Goal: Task Accomplishment & Management: Manage account settings

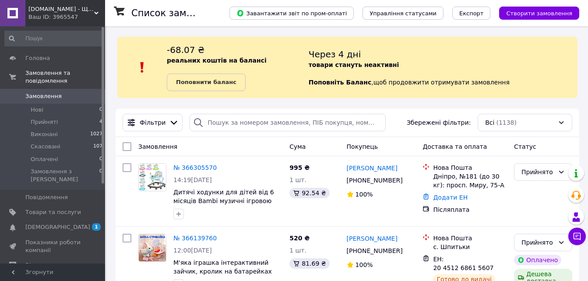
drag, startPoint x: 214, startPoint y: 81, endPoint x: 237, endPoint y: 92, distance: 25.9
click at [214, 81] on b "Поповнити баланс" at bounding box center [206, 82] width 60 height 7
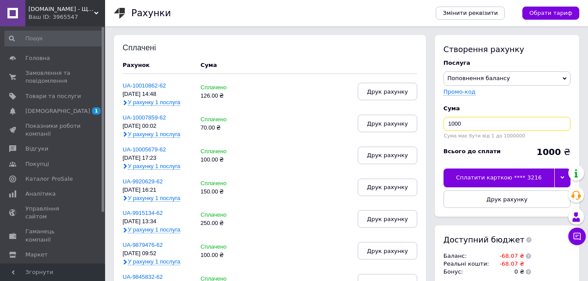
click at [499, 125] on input "1000" at bounding box center [507, 124] width 127 height 14
type input "106"
click at [474, 177] on div "Сплатити карткою **** 3216" at bounding box center [499, 178] width 111 height 18
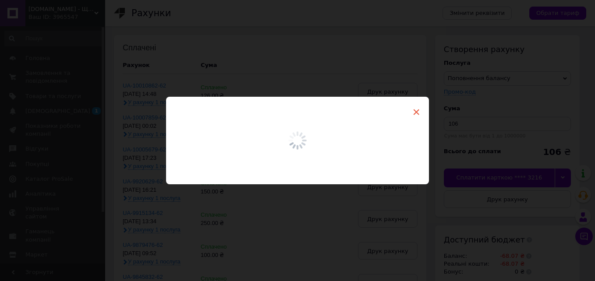
click at [412, 114] on span "×" at bounding box center [416, 112] width 8 height 15
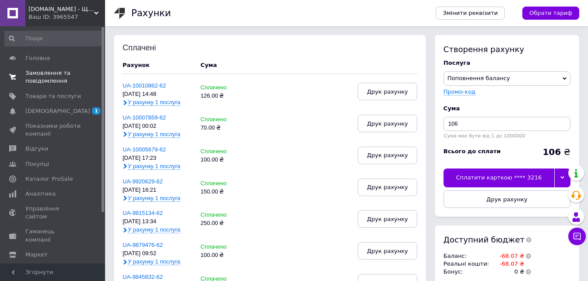
click at [54, 71] on span "Замовлення та повідомлення" at bounding box center [53, 77] width 56 height 16
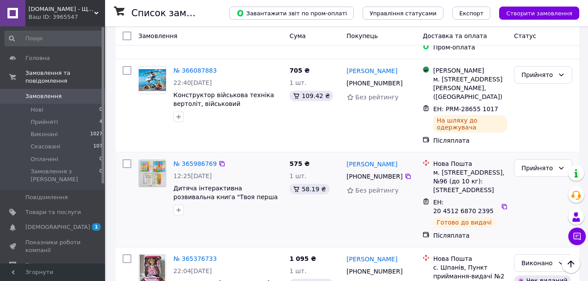
scroll to position [263, 0]
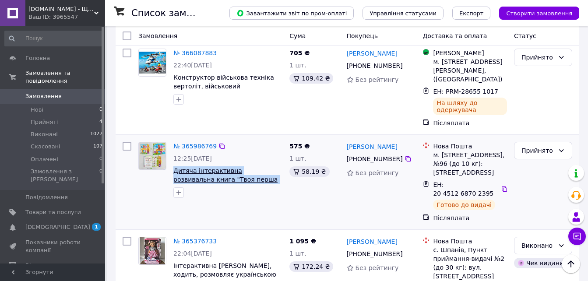
drag, startPoint x: 172, startPoint y: 165, endPoint x: 246, endPoint y: 173, distance: 74.9
click at [246, 173] on div "№ 365986769 12:25[DATE] Дитяча інтерактивна розвивальна книга "Твоя перша книга…" at bounding box center [228, 169] width 116 height 63
copy span "Дитяча інтерактивна розвивальна книга "Твоя перша книга""
click at [203, 143] on link "№ 365986769" at bounding box center [194, 146] width 43 height 7
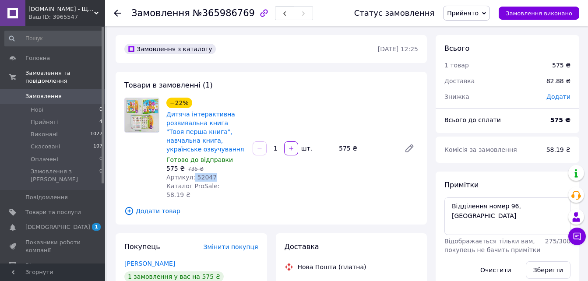
drag, startPoint x: 220, startPoint y: 176, endPoint x: 190, endPoint y: 178, distance: 29.9
click at [190, 178] on div "Артикул: 52047" at bounding box center [205, 177] width 79 height 9
copy span "52047"
click at [40, 208] on span "Товари та послуги" at bounding box center [53, 212] width 56 height 8
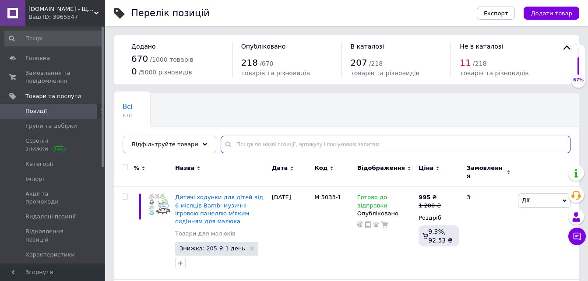
paste input "52047"
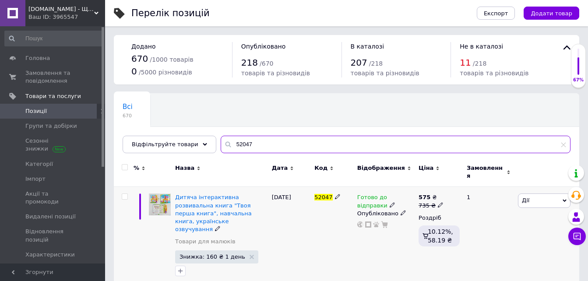
type input "52047"
click at [388, 194] on span "Готово до відправки" at bounding box center [372, 202] width 30 height 17
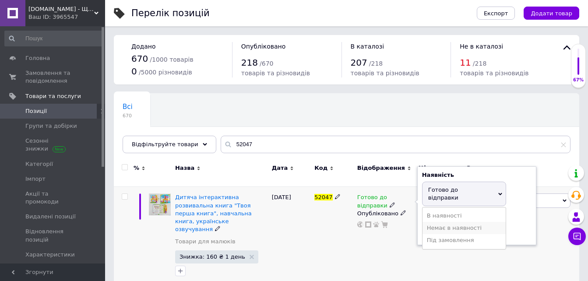
click at [455, 222] on li "Немає в наявності" at bounding box center [464, 228] width 83 height 12
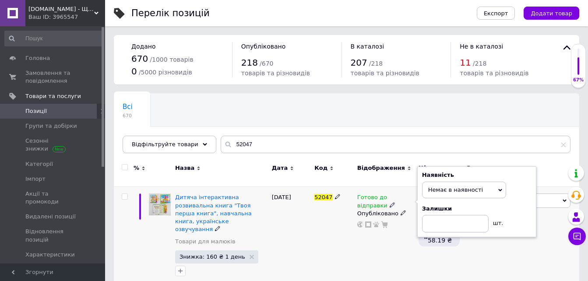
click at [359, 257] on div "Готово до відправки Наявність Немає в наявності В наявності Під замовлення Гото…" at bounding box center [385, 237] width 61 height 100
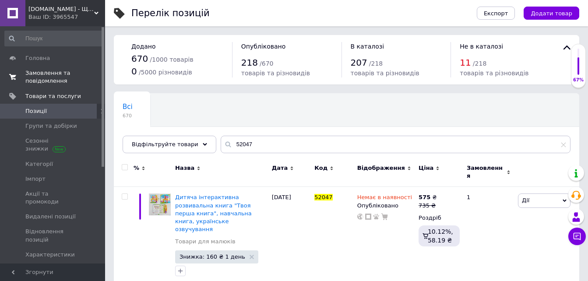
click at [41, 76] on span "Замовлення та повідомлення" at bounding box center [53, 77] width 56 height 16
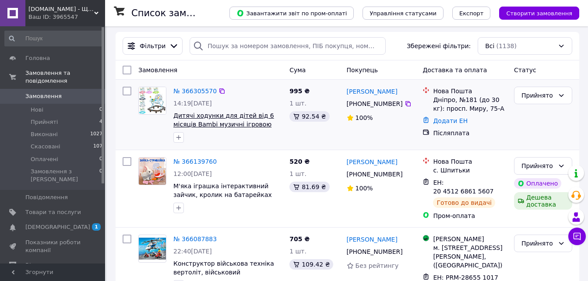
scroll to position [88, 0]
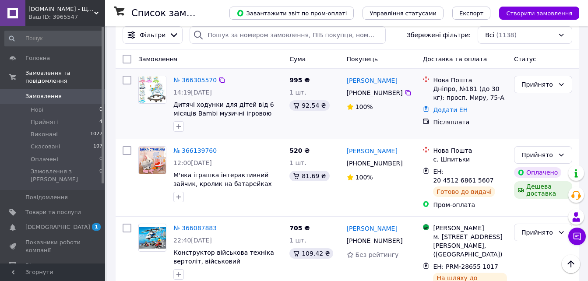
drag, startPoint x: 52, startPoint y: 110, endPoint x: 270, endPoint y: 158, distance: 222.8
click at [52, 118] on span "Прийняті" at bounding box center [44, 122] width 27 height 8
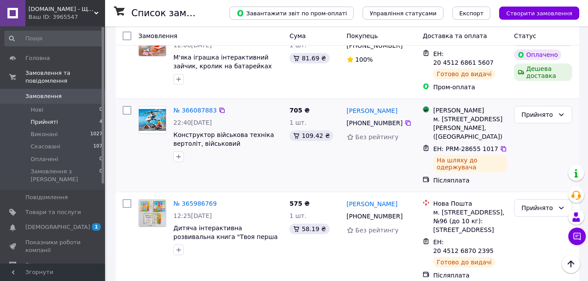
scroll to position [242, 0]
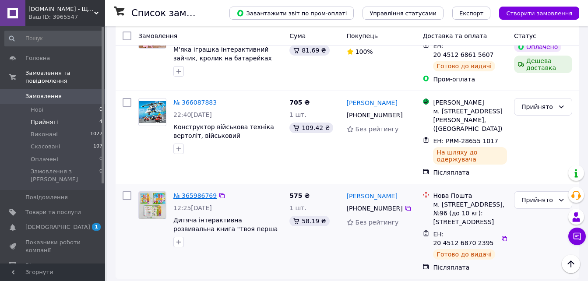
click at [203, 192] on link "№ 365986769" at bounding box center [194, 195] width 43 height 7
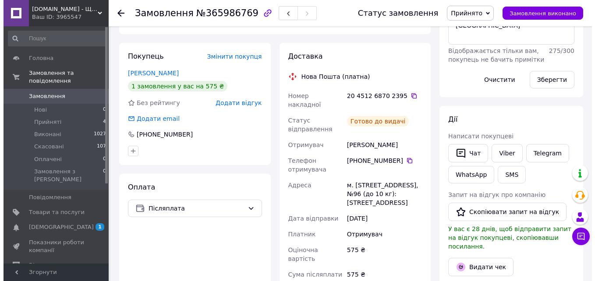
scroll to position [198, 0]
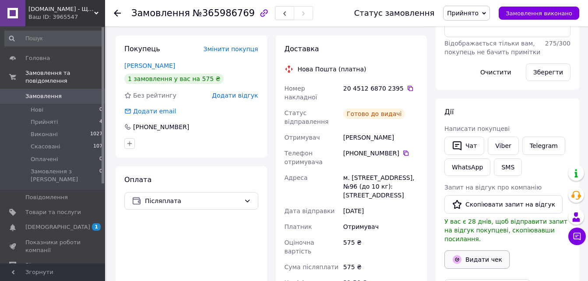
click at [472, 255] on button "Видати чек" at bounding box center [476, 259] width 65 height 18
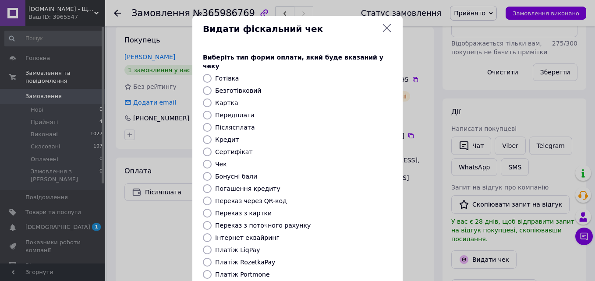
click at [210, 123] on div at bounding box center [207, 127] width 12 height 9
click at [206, 123] on input "Післясплата" at bounding box center [207, 127] width 9 height 9
radio input "true"
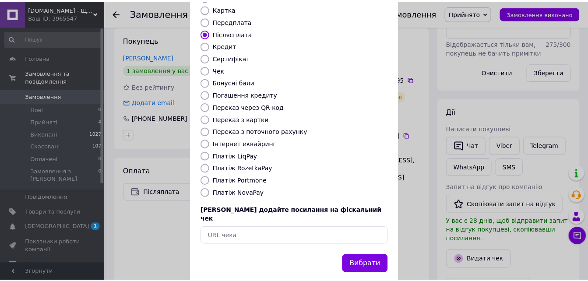
scroll to position [95, 0]
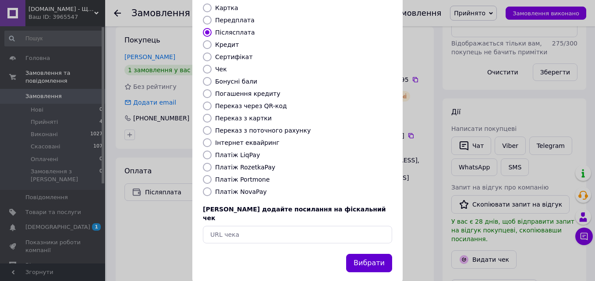
click at [384, 254] on button "Вибрати" at bounding box center [369, 263] width 46 height 19
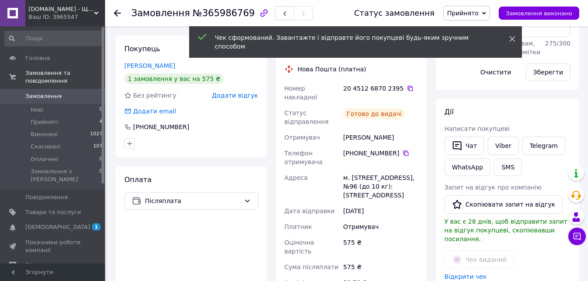
click at [512, 39] on use at bounding box center [512, 39] width 6 height 6
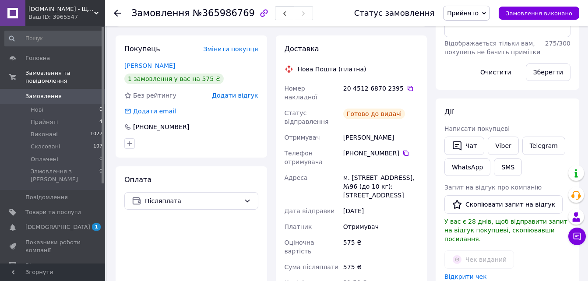
click at [462, 13] on span "Прийнято" at bounding box center [463, 13] width 32 height 7
click at [465, 30] on li "Виконано" at bounding box center [467, 30] width 46 height 13
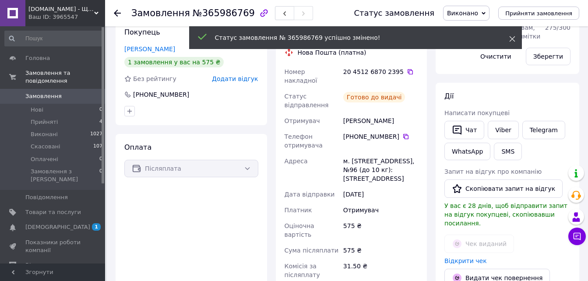
click at [510, 38] on icon at bounding box center [512, 39] width 6 height 6
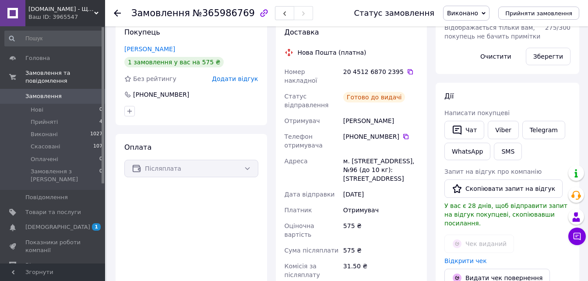
click at [187, 200] on div "Оплата Післяплата" at bounding box center [192, 249] width 152 height 231
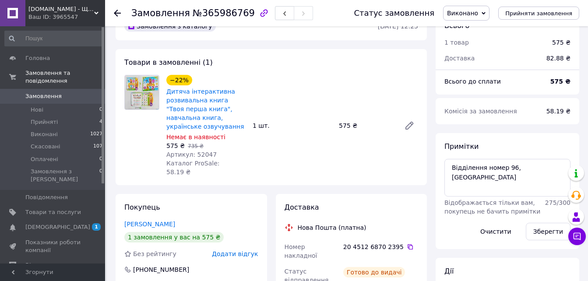
scroll to position [0, 0]
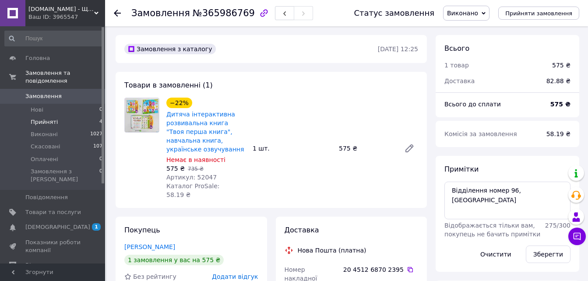
click at [46, 118] on span "Прийняті" at bounding box center [44, 122] width 27 height 8
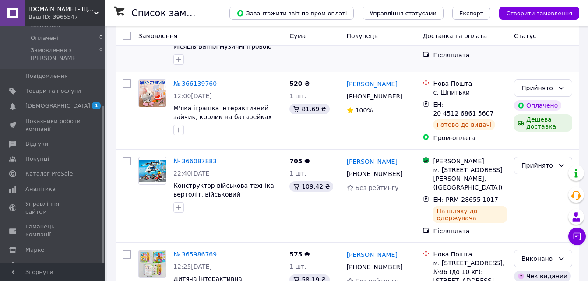
scroll to position [175, 0]
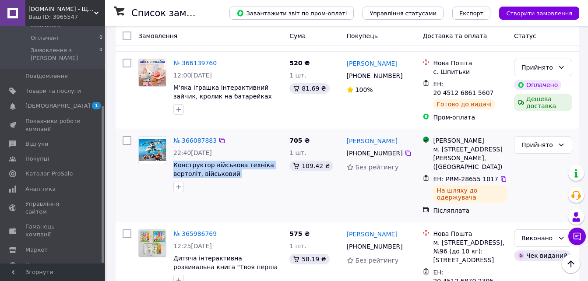
drag, startPoint x: 173, startPoint y: 158, endPoint x: 269, endPoint y: 166, distance: 96.7
click at [269, 166] on div "№ 366087883 22:40[DATE] Конструктор військова техніка вертоліт, військовий ряту…" at bounding box center [228, 164] width 116 height 63
copy span "Конструктор військова техніка вертоліт, військовий рятувальний"
click at [197, 137] on link "№ 366087883" at bounding box center [194, 140] width 43 height 7
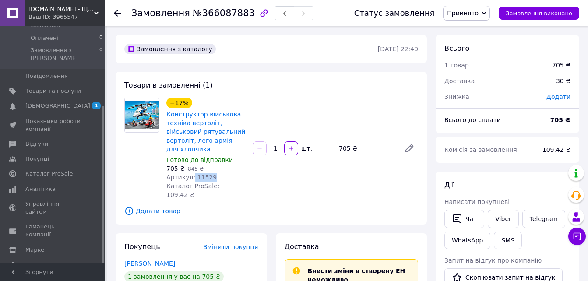
drag, startPoint x: 209, startPoint y: 167, endPoint x: 190, endPoint y: 168, distance: 18.8
click at [190, 173] on div "Артикул: 11529" at bounding box center [205, 177] width 79 height 9
copy span "11529"
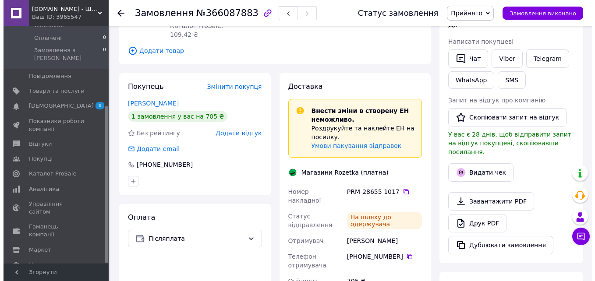
scroll to position [175, 0]
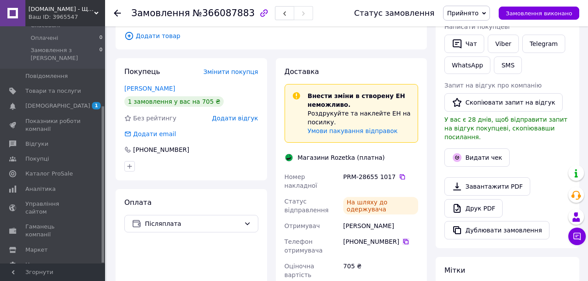
click at [403, 239] on icon at bounding box center [405, 241] width 5 height 5
click at [490, 153] on button "Видати чек" at bounding box center [476, 157] width 65 height 18
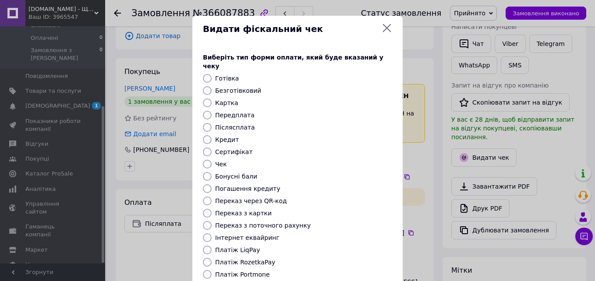
click at [207, 123] on input "Післясплата" at bounding box center [207, 127] width 9 height 9
radio input "true"
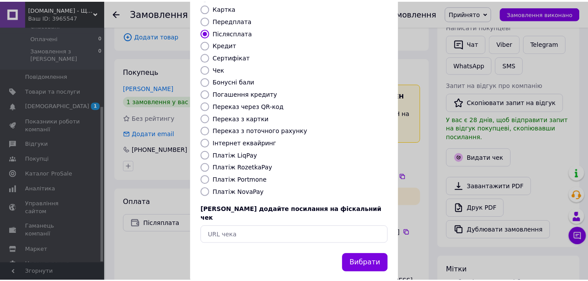
scroll to position [95, 0]
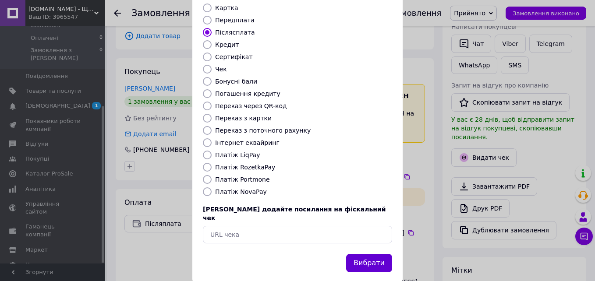
click at [360, 254] on button "Вибрати" at bounding box center [369, 263] width 46 height 19
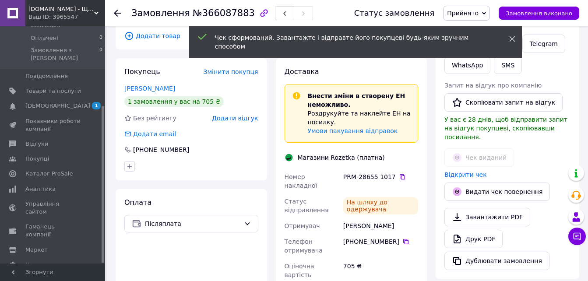
click at [512, 35] on span at bounding box center [512, 39] width 6 height 9
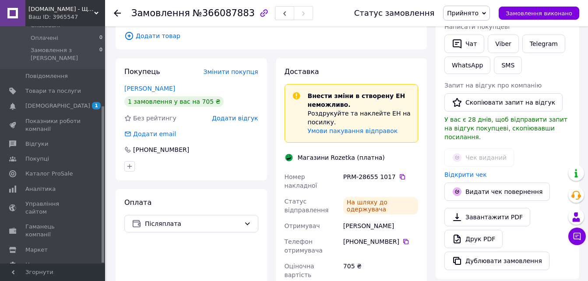
click at [467, 15] on span "Прийнято" at bounding box center [463, 13] width 32 height 7
click at [469, 35] on li "Виконано" at bounding box center [467, 30] width 46 height 13
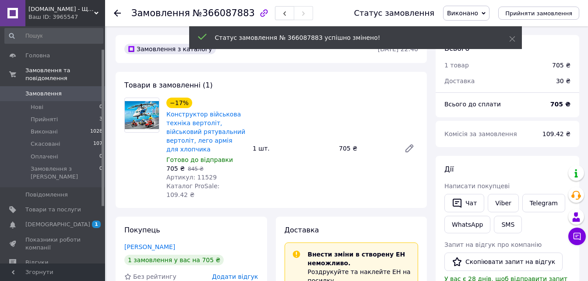
scroll to position [0, 0]
click at [45, 118] on span "Прийняті" at bounding box center [44, 122] width 27 height 8
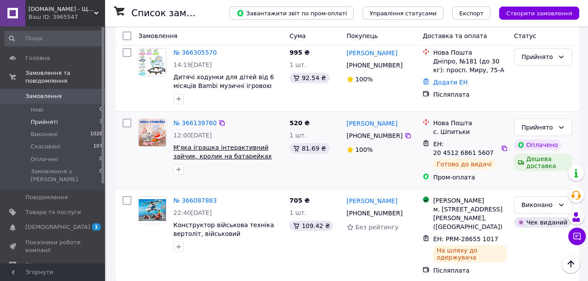
scroll to position [147, 0]
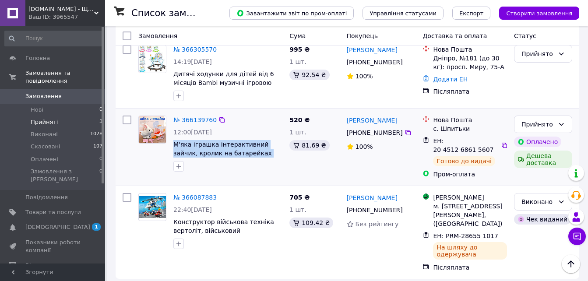
drag, startPoint x: 171, startPoint y: 148, endPoint x: 263, endPoint y: 151, distance: 91.6
click at [263, 151] on div "№ 366139760 12:00[DATE] М'яка іграшка інтерактивний зайчик, кролик на батарейка…" at bounding box center [228, 143] width 116 height 63
drag, startPoint x: 263, startPoint y: 151, endPoint x: 244, endPoint y: 159, distance: 20.0
drag, startPoint x: 244, startPoint y: 159, endPoint x: 202, endPoint y: 169, distance: 43.7
click at [202, 169] on div at bounding box center [228, 166] width 113 height 14
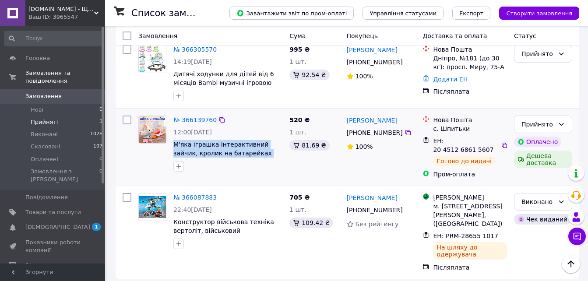
drag, startPoint x: 173, startPoint y: 145, endPoint x: 263, endPoint y: 156, distance: 91.4
click at [263, 156] on div "№ 366139760 12:00[DATE] М'яка іграшка інтерактивний зайчик, кролик на батарейка…" at bounding box center [228, 143] width 116 height 63
drag, startPoint x: 263, startPoint y: 156, endPoint x: 243, endPoint y: 156, distance: 20.6
copy span "М'яка іграшка інтерактивний зайчик, кролик на батарейках 051-1 A"
click at [194, 118] on link "№ 366139760" at bounding box center [194, 119] width 43 height 7
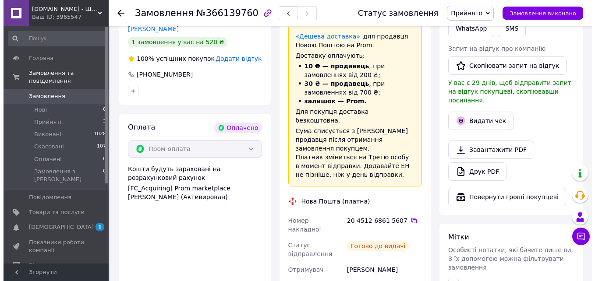
scroll to position [278, 0]
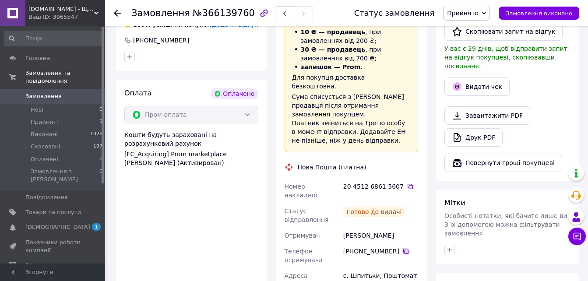
click at [402, 248] on icon at bounding box center [405, 251] width 7 height 7
click at [466, 81] on button "Видати чек" at bounding box center [476, 87] width 65 height 18
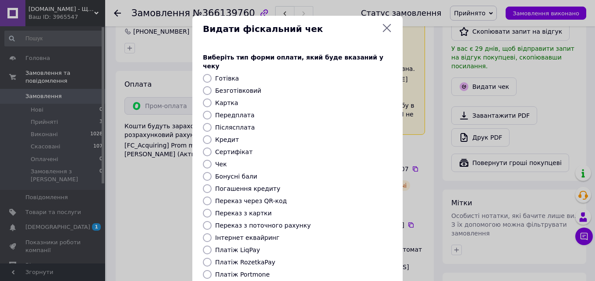
click at [208, 86] on input "Безготівковий" at bounding box center [207, 90] width 9 height 9
radio input "true"
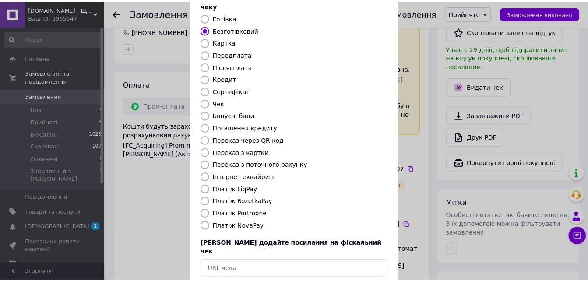
scroll to position [95, 0]
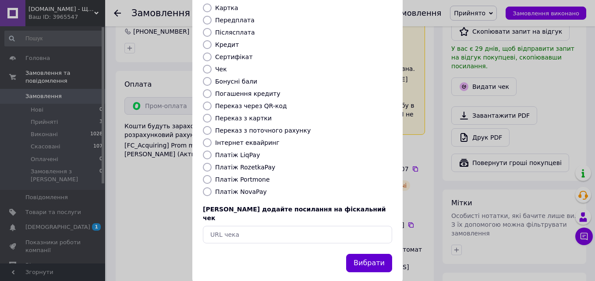
click at [362, 254] on button "Вибрати" at bounding box center [369, 263] width 46 height 19
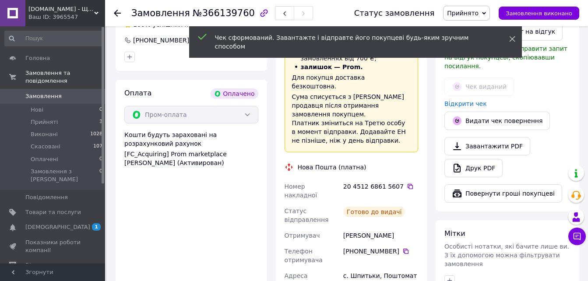
click at [511, 39] on icon at bounding box center [512, 39] width 6 height 6
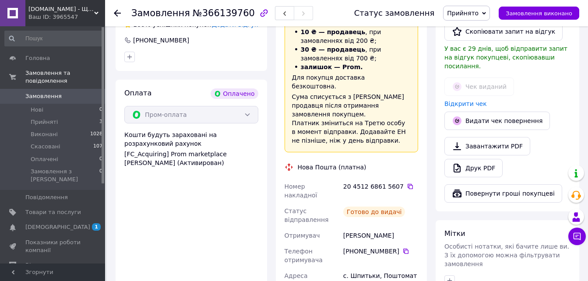
click at [479, 15] on span "Прийнято" at bounding box center [463, 13] width 32 height 7
click at [481, 29] on li "Виконано" at bounding box center [467, 30] width 46 height 13
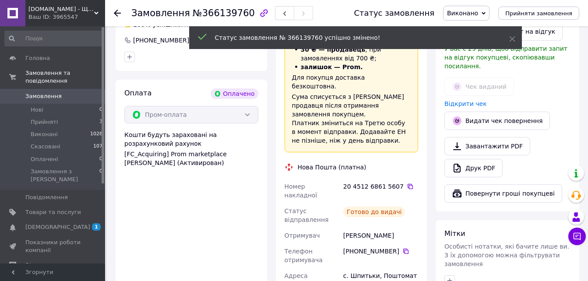
click at [40, 89] on link "Замовлення 0" at bounding box center [54, 96] width 108 height 15
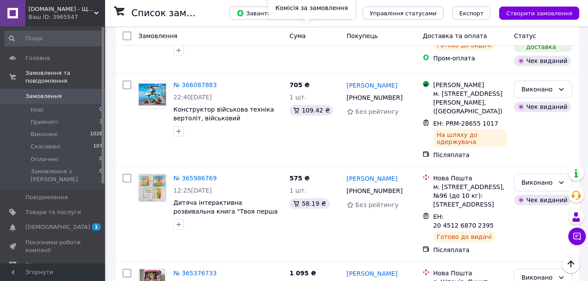
scroll to position [263, 0]
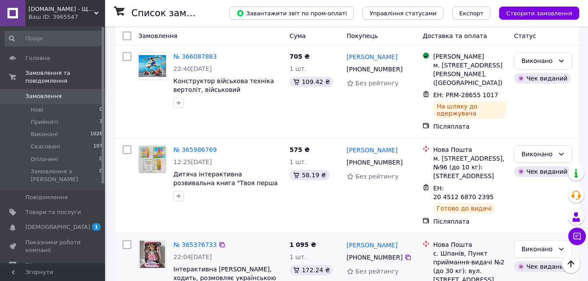
drag, startPoint x: 400, startPoint y: 164, endPoint x: 405, endPoint y: 269, distance: 105.2
click at [405, 164] on icon at bounding box center [408, 162] width 7 height 7
click at [256, 140] on div "№ 365986769 12:25[DATE] Дитяча інтерактивна розвивальна книга "Твоя перша книга…" at bounding box center [348, 185] width 464 height 95
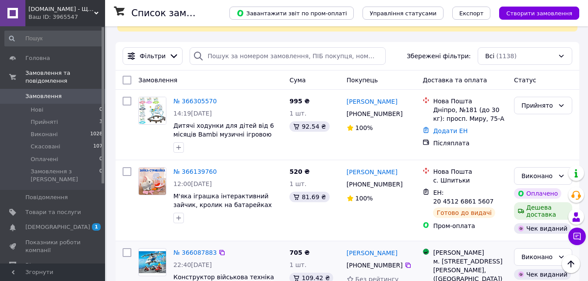
scroll to position [44, 0]
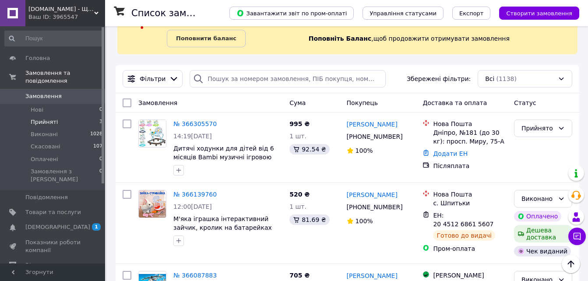
click at [29, 117] on li "Прийняті 3" at bounding box center [54, 122] width 108 height 12
